Goal: Information Seeking & Learning: Learn about a topic

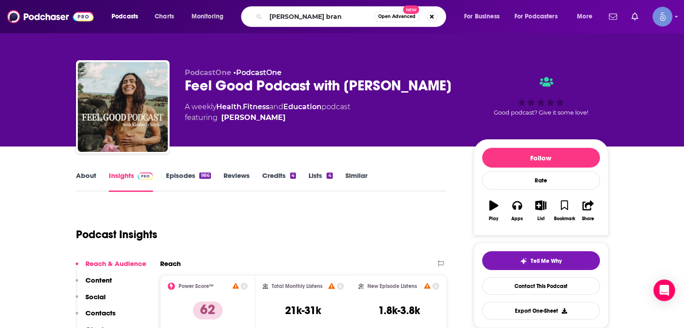
type input "[PERSON_NAME] brand"
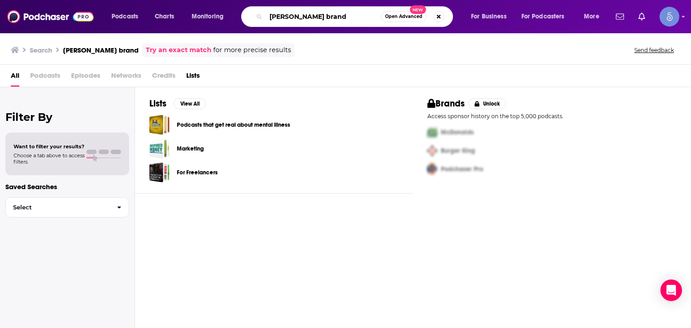
click at [310, 20] on input "[PERSON_NAME] brand" at bounding box center [323, 16] width 115 height 14
type input "[PERSON_NAME]"
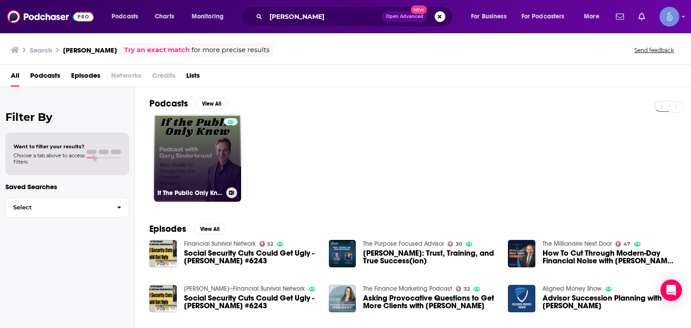
click at [191, 161] on link "If The Public Only Knew- Your Guide to Navigating the Financial Advisory Ecosys…" at bounding box center [197, 158] width 87 height 87
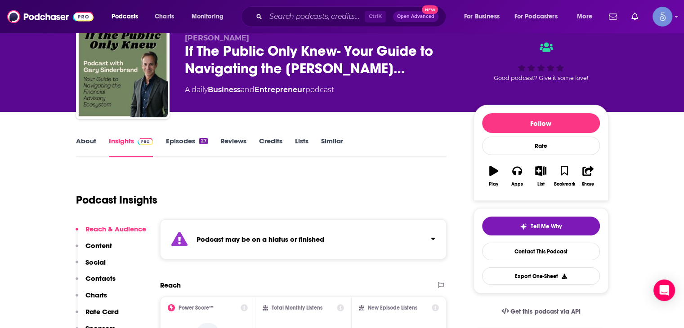
scroll to position [36, 0]
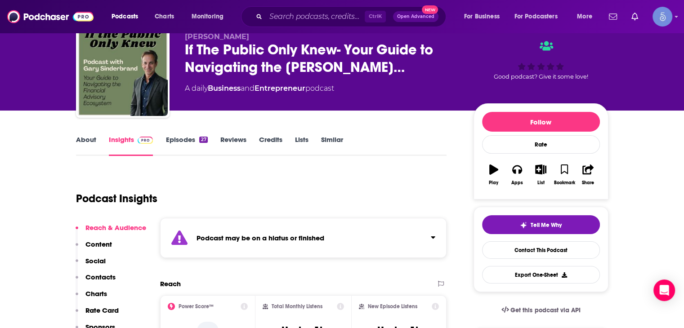
click at [311, 230] on div "Podcast may be on a hiatus or finished" at bounding box center [303, 238] width 287 height 40
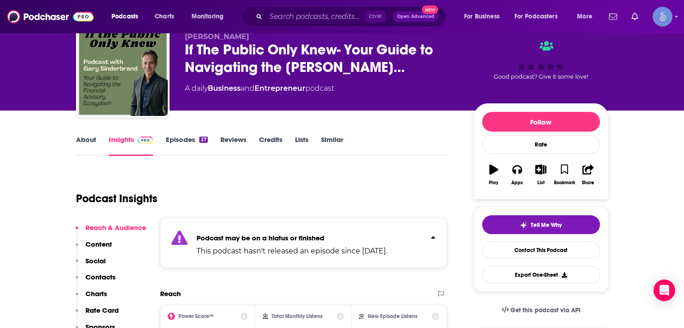
click at [398, 181] on div "Podcast Insights" at bounding box center [258, 193] width 364 height 46
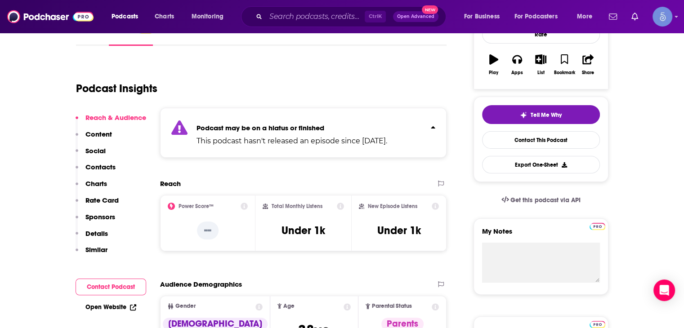
scroll to position [0, 0]
